Goal: Communication & Community: Answer question/provide support

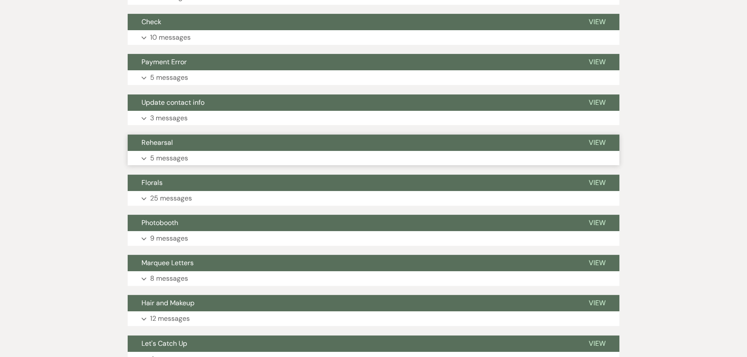
scroll to position [431, 0]
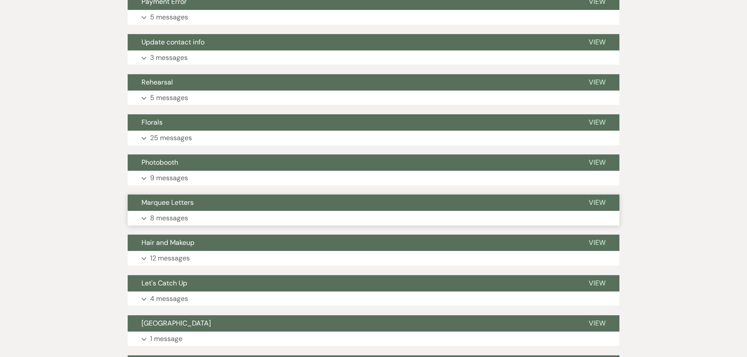
click at [142, 195] on button "Marquee Letters" at bounding box center [351, 203] width 447 height 16
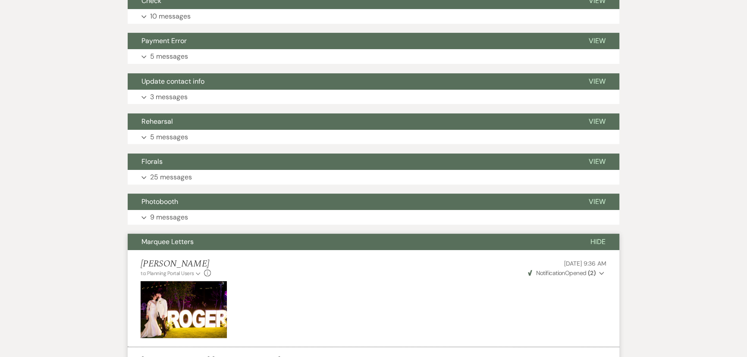
scroll to position [509, 0]
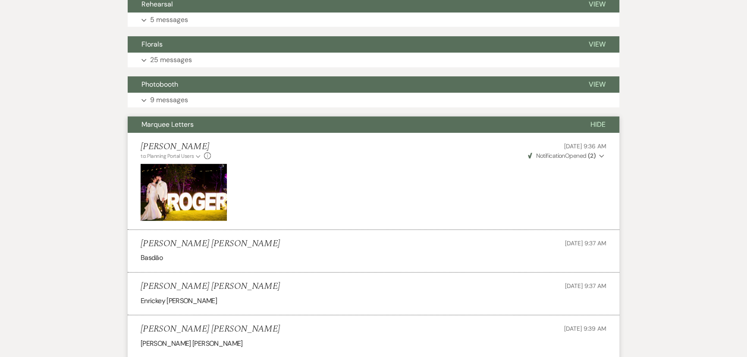
drag, startPoint x: 604, startPoint y: 103, endPoint x: 598, endPoint y: 111, distance: 9.9
click at [604, 120] on span "Hide" at bounding box center [598, 124] width 15 height 9
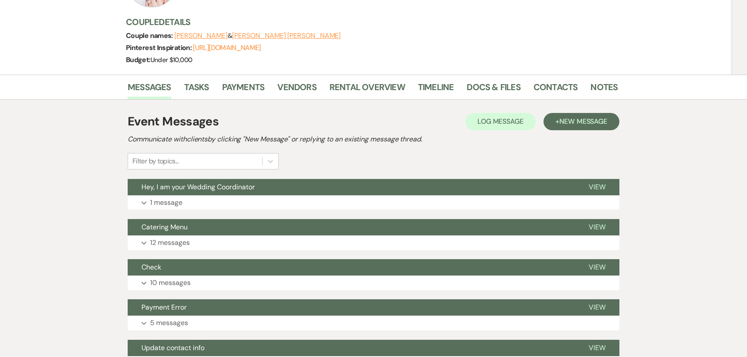
scroll to position [0, 0]
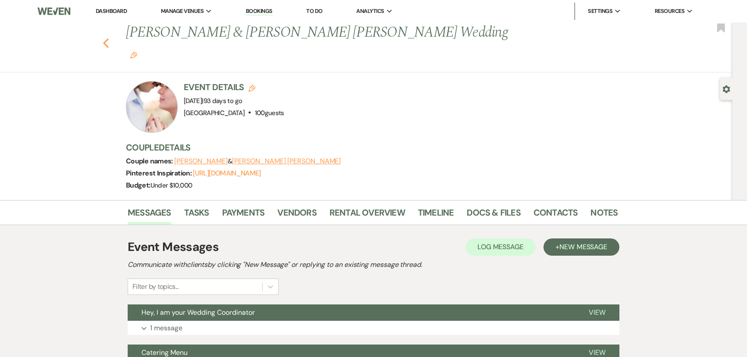
click at [107, 38] on use "button" at bounding box center [106, 42] width 6 height 9
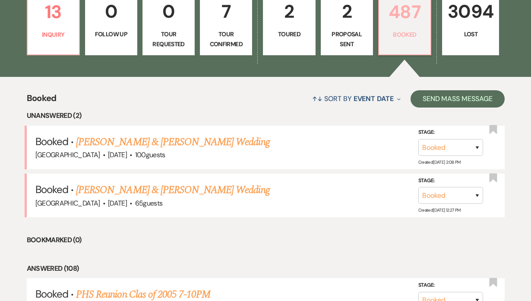
click at [413, 34] on p "Booked" at bounding box center [404, 34] width 41 height 9
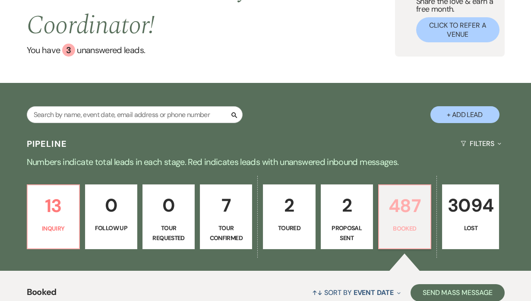
scroll to position [78, 0]
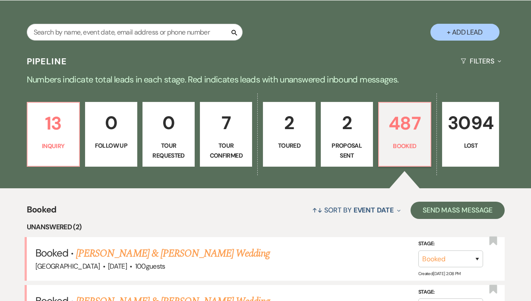
scroll to position [91, 0]
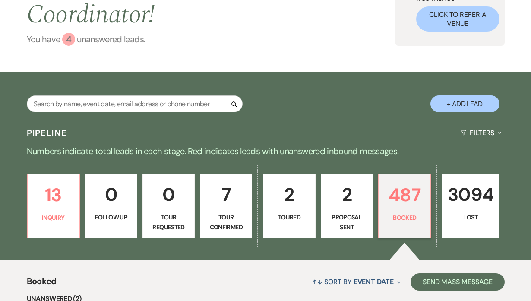
click at [79, 37] on link "You have 4 unanswered lead s ." at bounding box center [211, 39] width 368 height 13
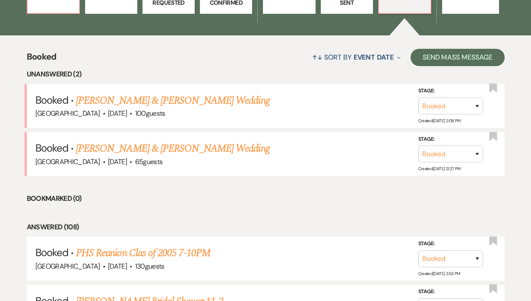
scroll to position [281, 0]
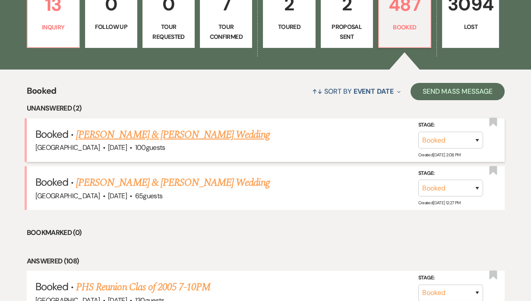
click at [166, 132] on link "[PERSON_NAME] & [PERSON_NAME] Wedding" at bounding box center [172, 135] width 193 height 16
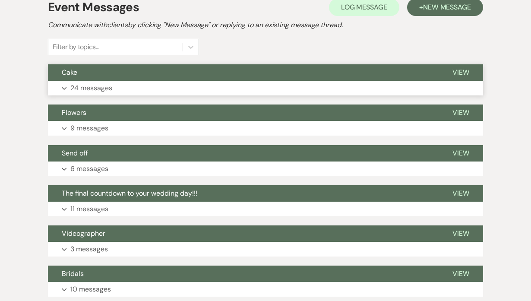
scroll to position [185, 0]
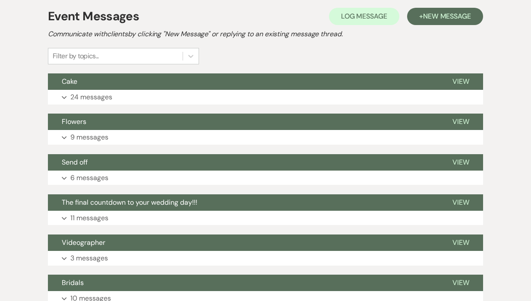
click at [122, 104] on div "Event Messages Log Log Message + New Message Communicate with clients by clicki…" at bounding box center [265, 277] width 435 height 548
click at [126, 95] on button "Expand 24 messages" at bounding box center [265, 97] width 435 height 15
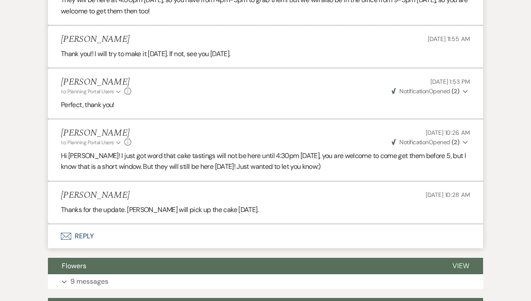
scroll to position [1676, 0]
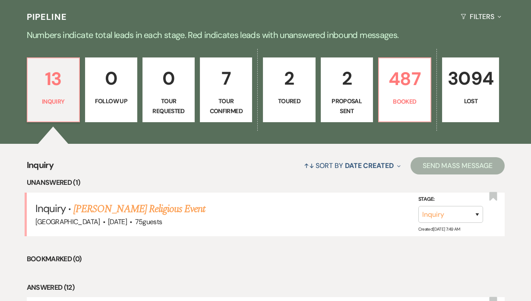
scroll to position [231, 0]
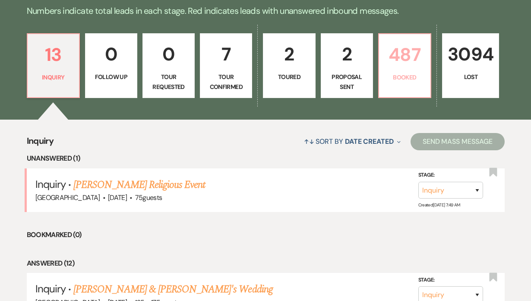
click at [400, 61] on p "487" at bounding box center [404, 54] width 41 height 29
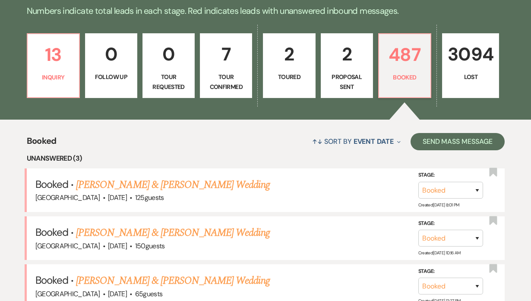
scroll to position [309, 0]
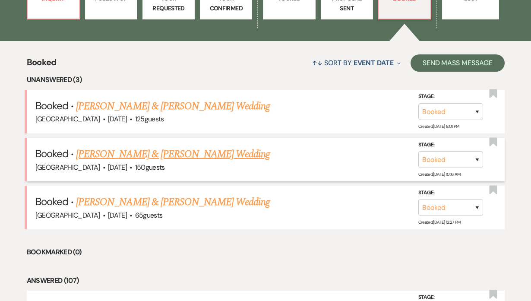
click at [141, 152] on link "[PERSON_NAME] & [PERSON_NAME] Wedding" at bounding box center [172, 154] width 193 height 16
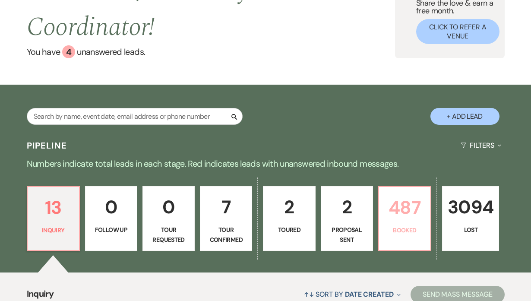
click at [405, 213] on p "487" at bounding box center [404, 207] width 41 height 29
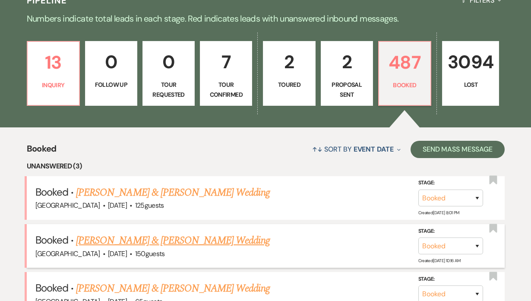
scroll to position [196, 0]
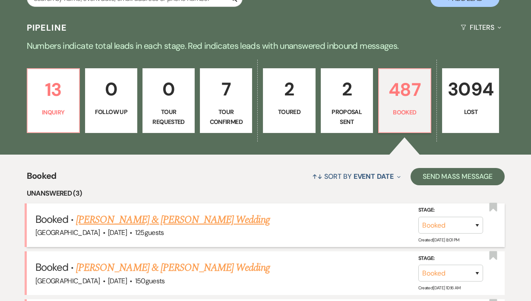
click at [123, 220] on link "[PERSON_NAME] & [PERSON_NAME] Wedding" at bounding box center [172, 220] width 193 height 16
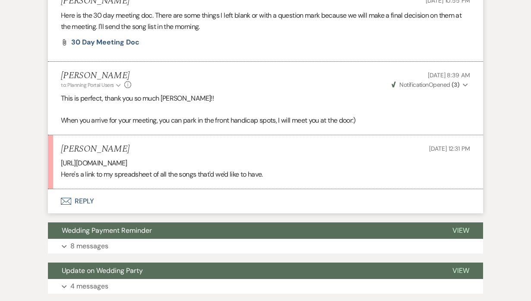
scroll to position [1843, 0]
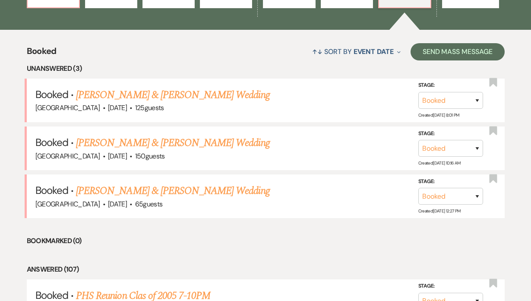
scroll to position [352, 0]
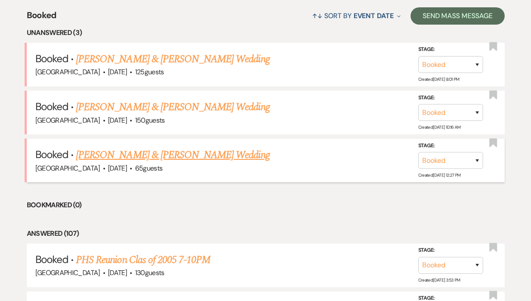
click at [122, 148] on link "[PERSON_NAME] & [PERSON_NAME] Wedding" at bounding box center [172, 155] width 193 height 16
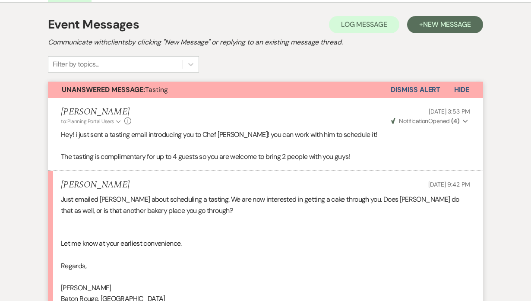
scroll to position [78, 0]
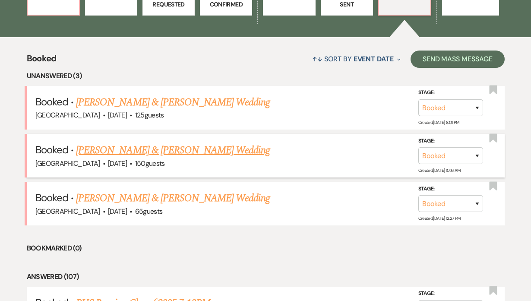
scroll to position [196, 0]
